Goal: Task Accomplishment & Management: Use online tool/utility

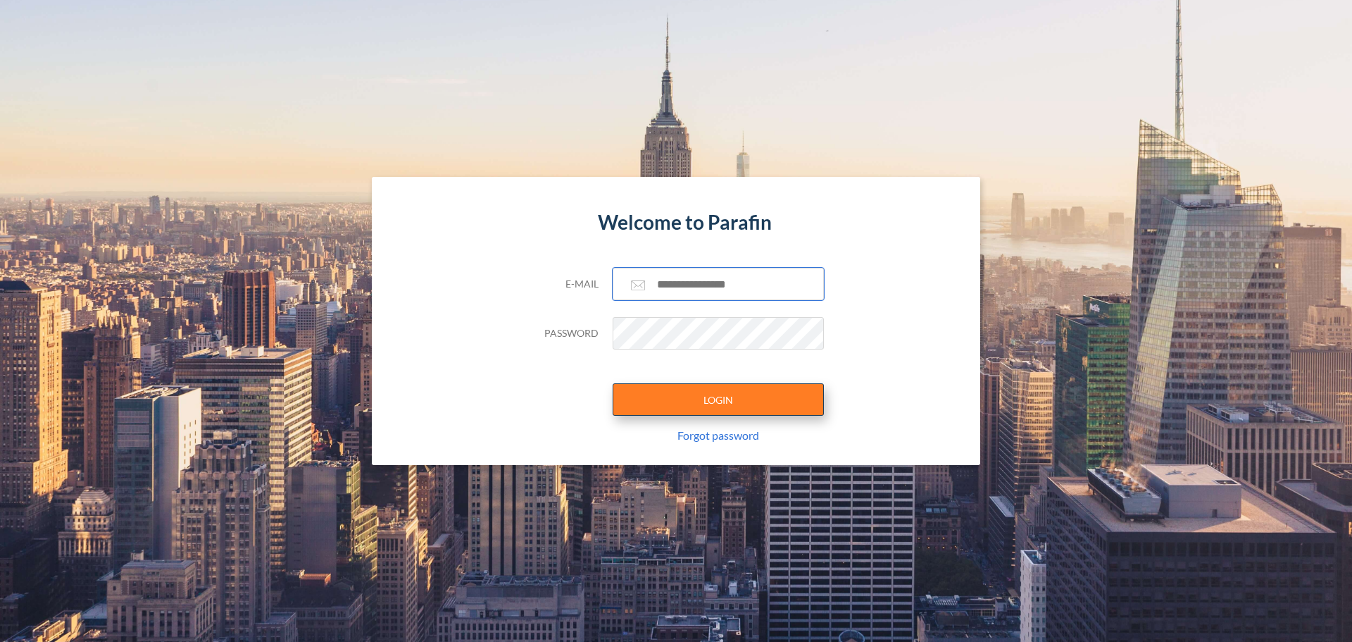
type input "**********"
click at [773, 401] on button "LOGIN" at bounding box center [718, 399] width 211 height 32
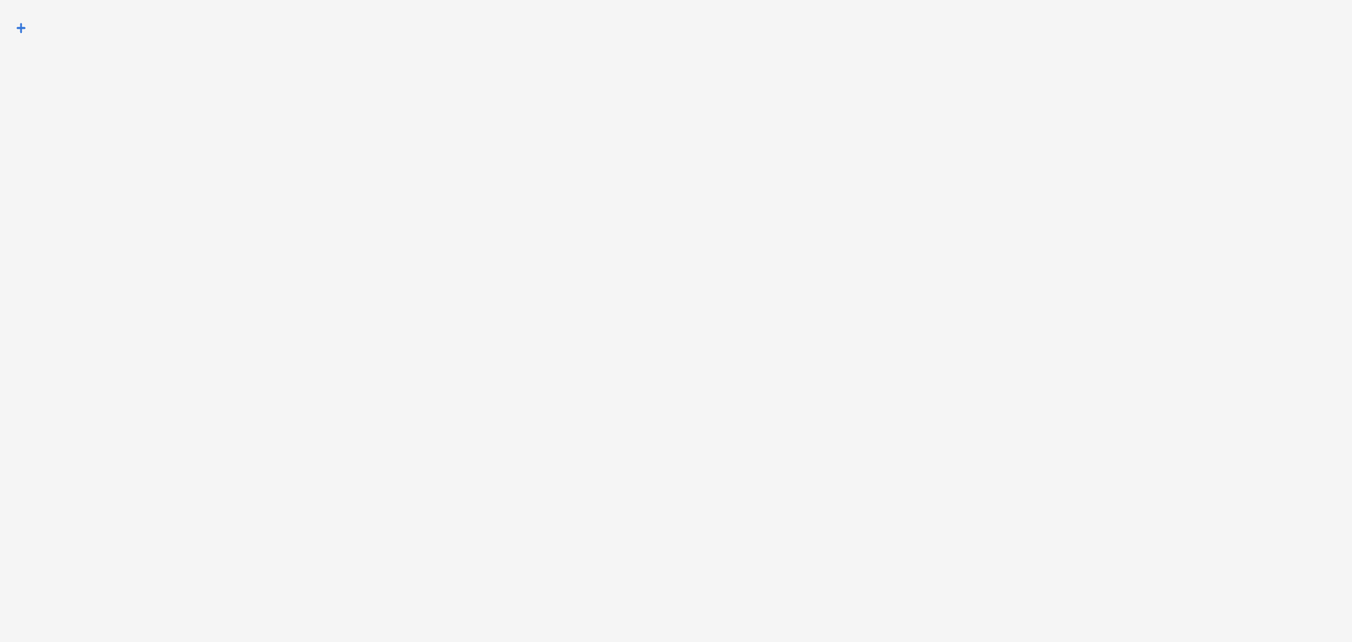
click at [18, 25] on rect at bounding box center [20, 27] width 25 height 25
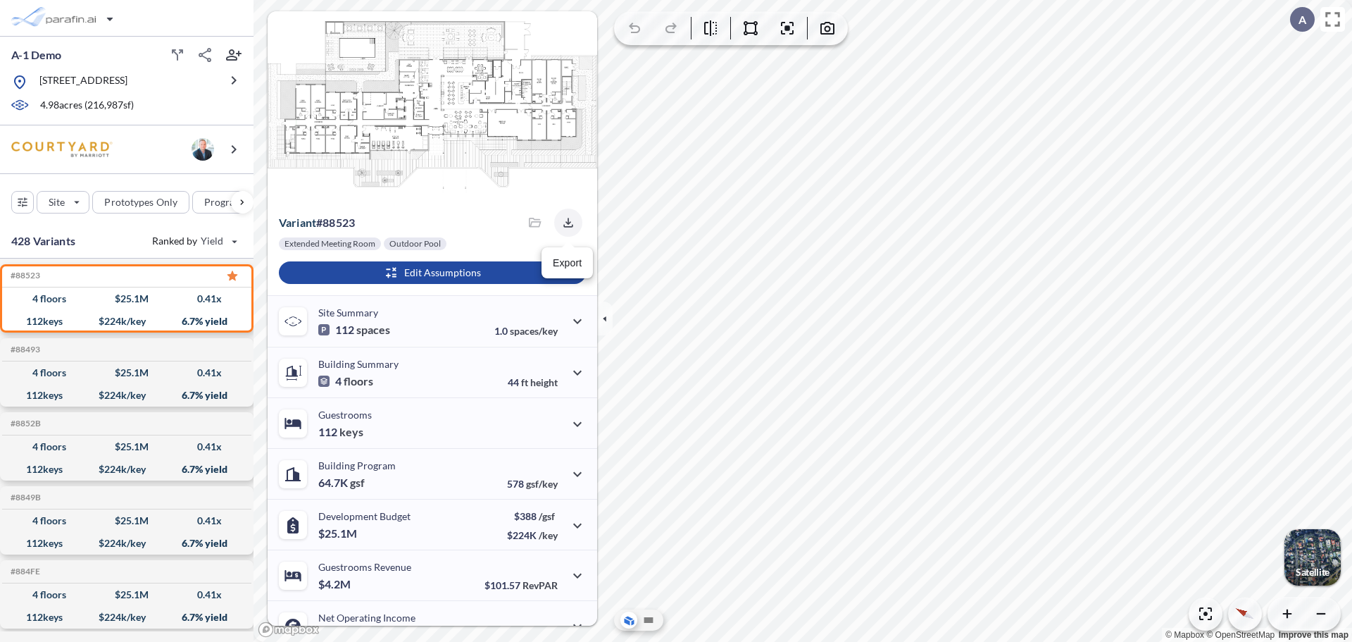
click at [561, 228] on icon "button" at bounding box center [568, 223] width 14 height 14
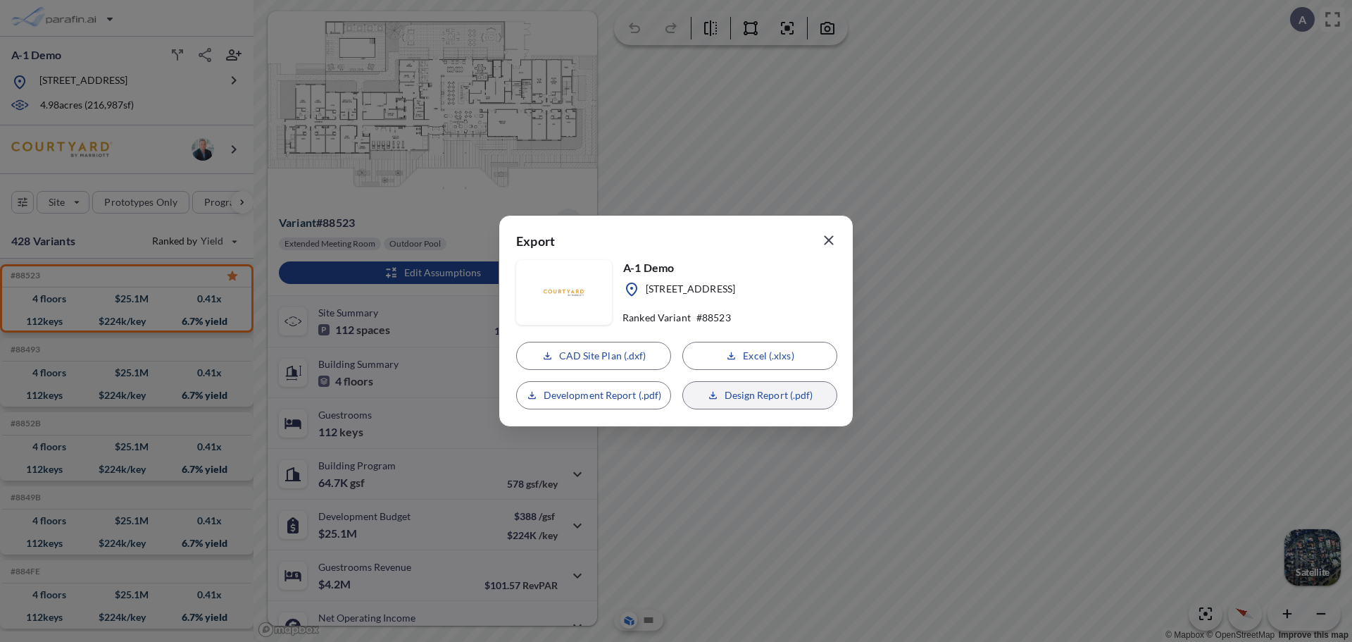
click at [754, 404] on button "Design Report (.pdf)" at bounding box center [760, 395] width 155 height 28
click at [823, 242] on icon "button" at bounding box center [829, 240] width 17 height 17
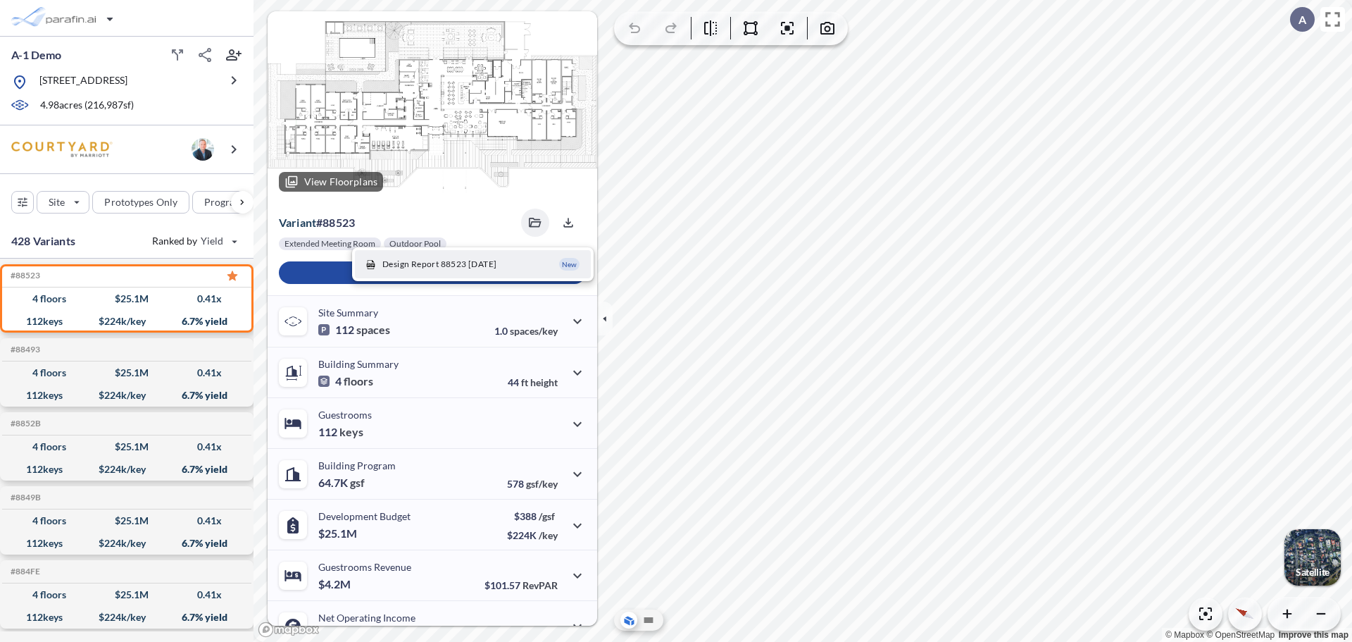
click at [469, 200] on preview at bounding box center [433, 107] width 330 height 192
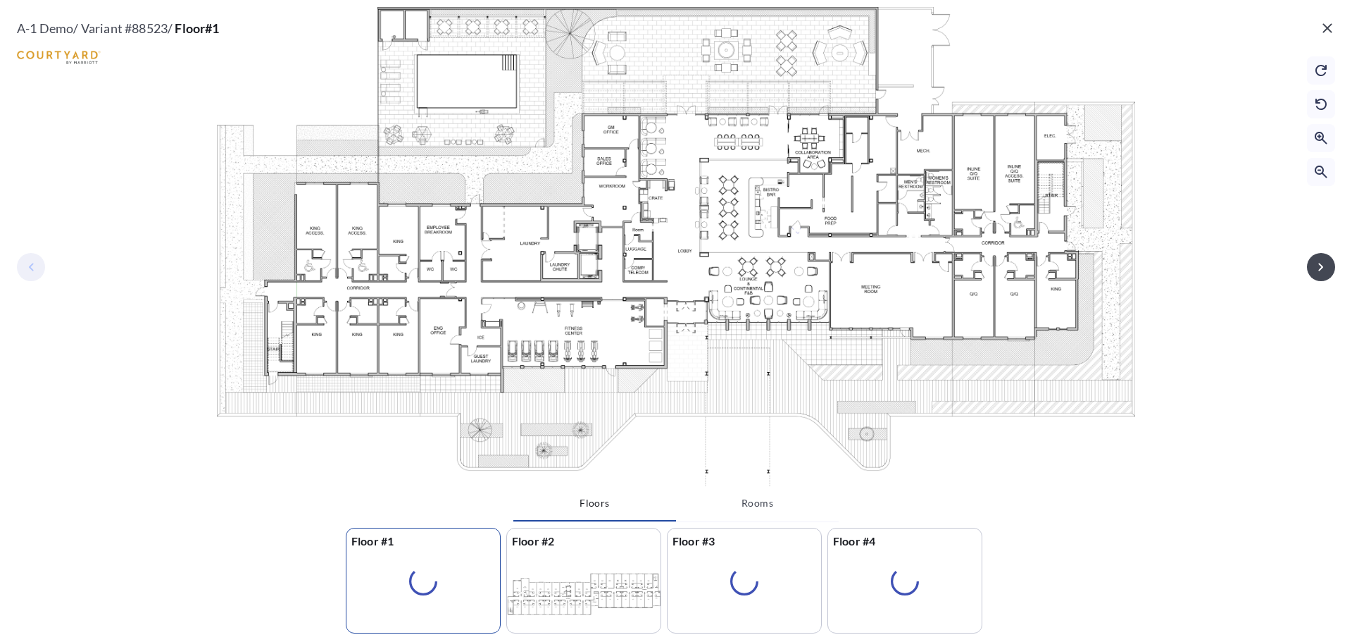
click at [1324, 25] on icon "button" at bounding box center [1327, 27] width 9 height 9
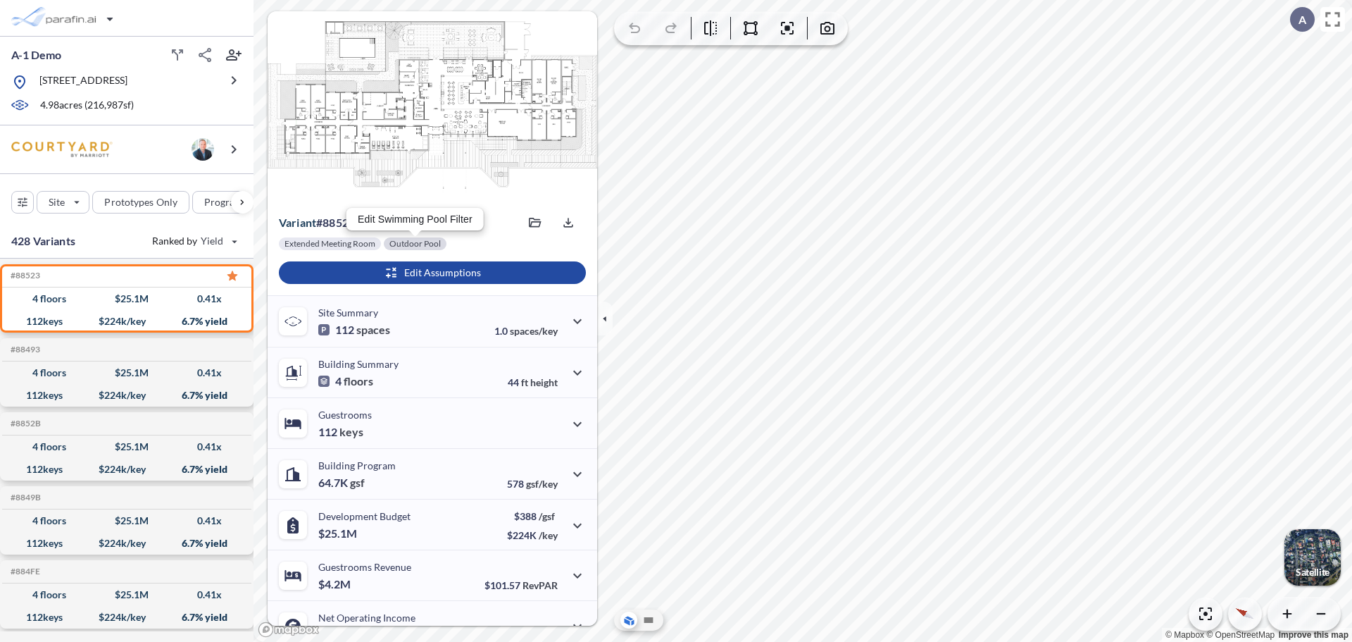
click at [420, 247] on div at bounding box center [415, 243] width 63 height 13
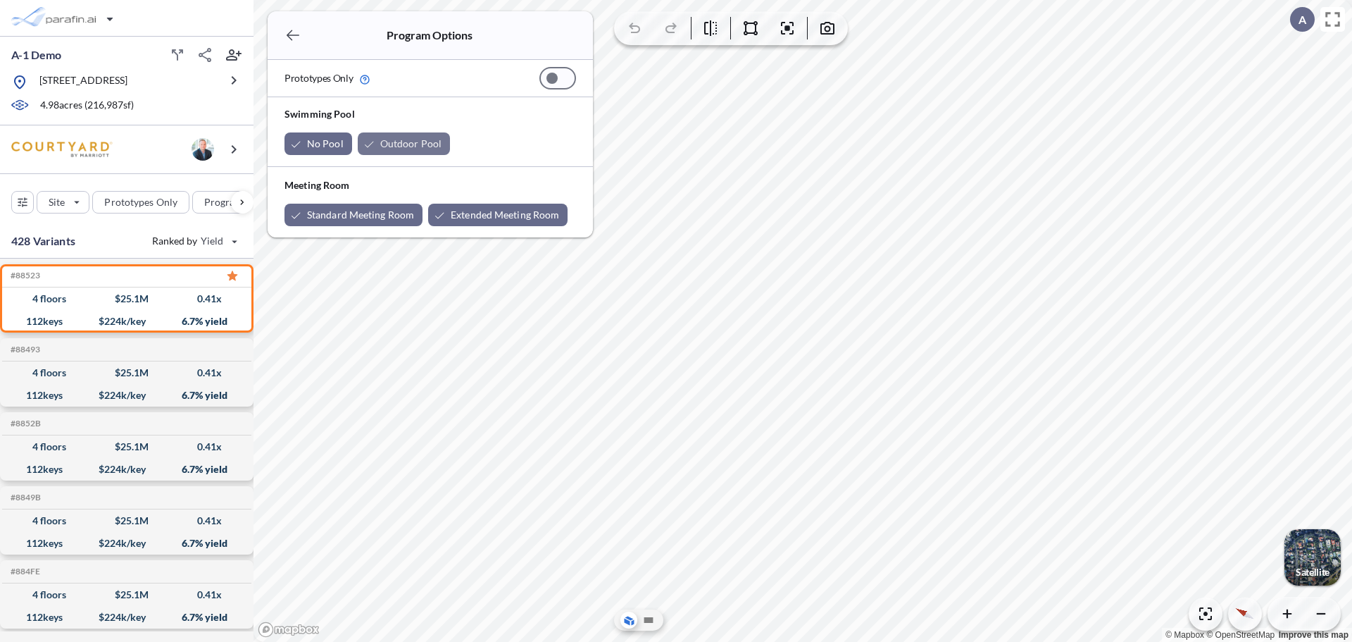
click at [370, 141] on div "button" at bounding box center [404, 143] width 92 height 23
click at [296, 37] on icon "button" at bounding box center [293, 35] width 17 height 17
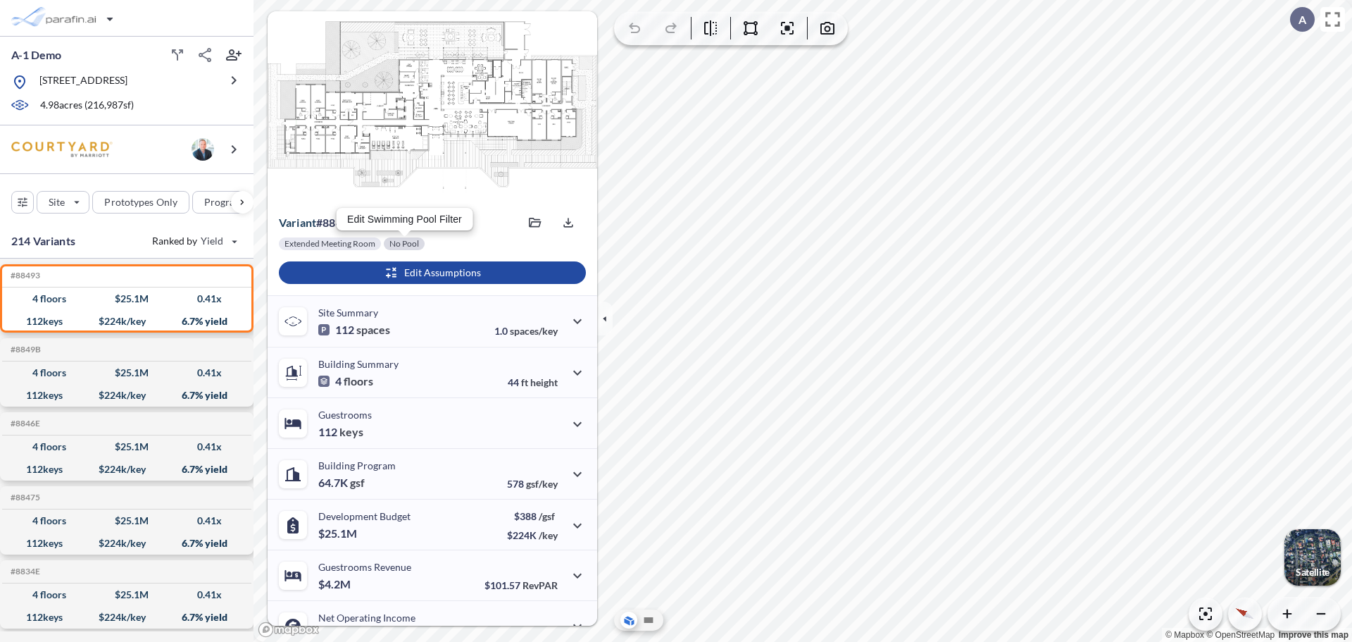
click at [417, 243] on div at bounding box center [404, 243] width 41 height 13
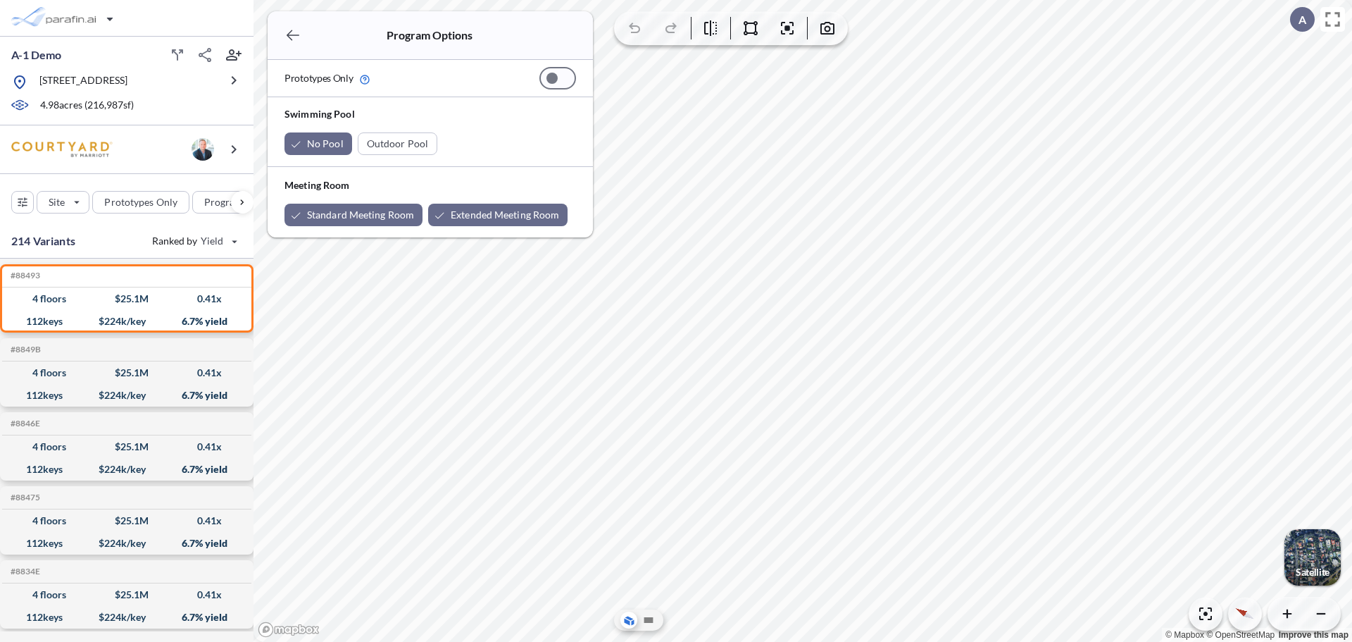
click at [292, 38] on icon "button" at bounding box center [293, 35] width 17 height 17
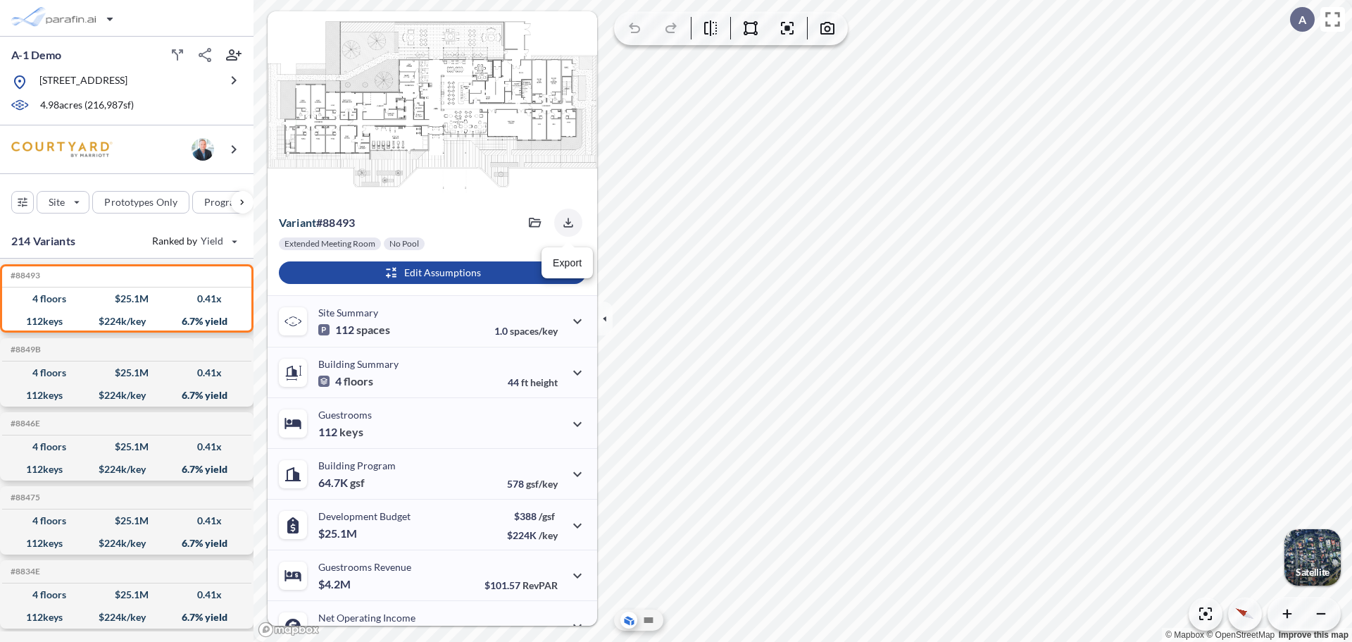
click at [563, 228] on icon "button" at bounding box center [568, 223] width 14 height 14
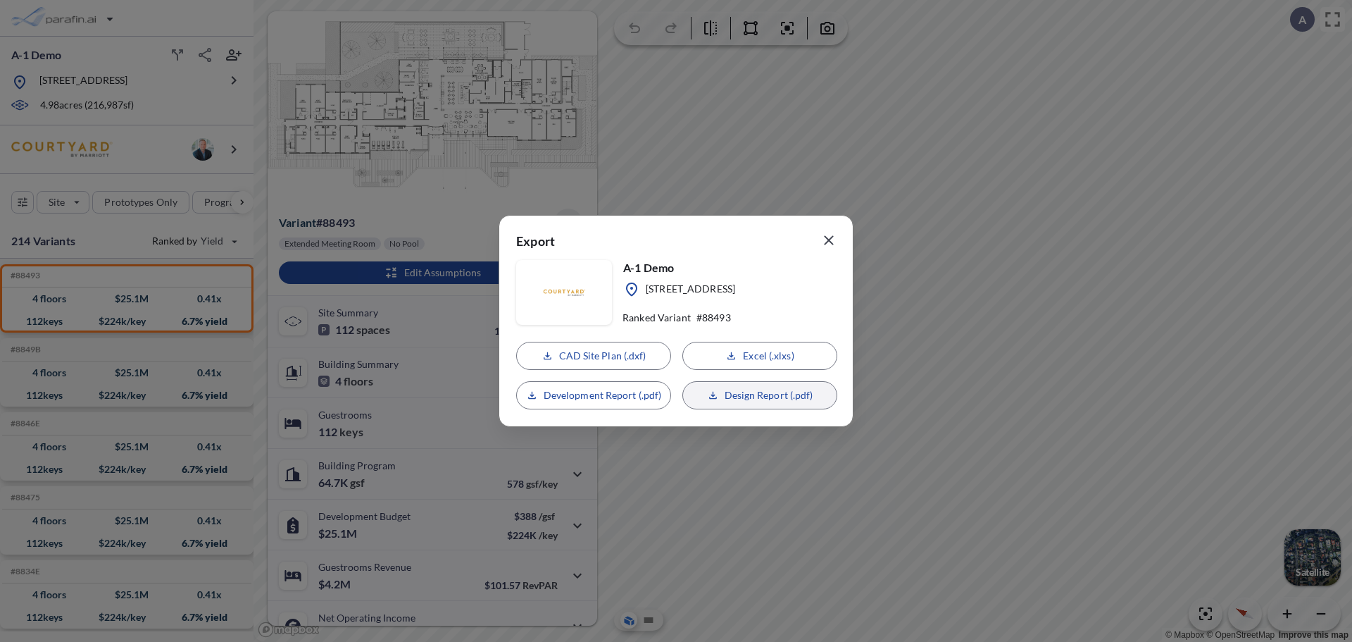
click at [729, 399] on p "Design Report (.pdf)" at bounding box center [769, 395] width 89 height 14
